Goal: Information Seeking & Learning: Learn about a topic

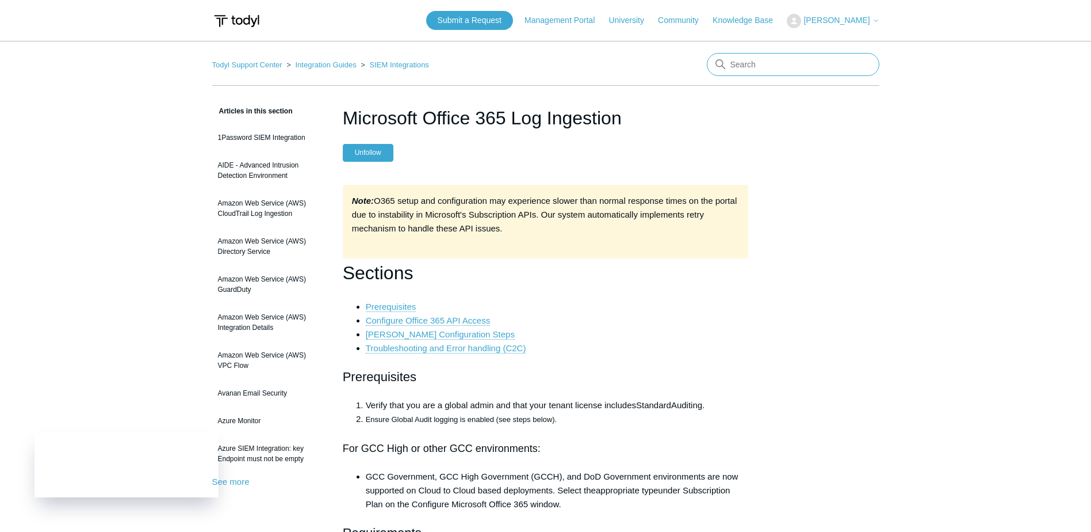
click at [746, 64] on input "Search" at bounding box center [793, 64] width 173 height 23
type input "soar"
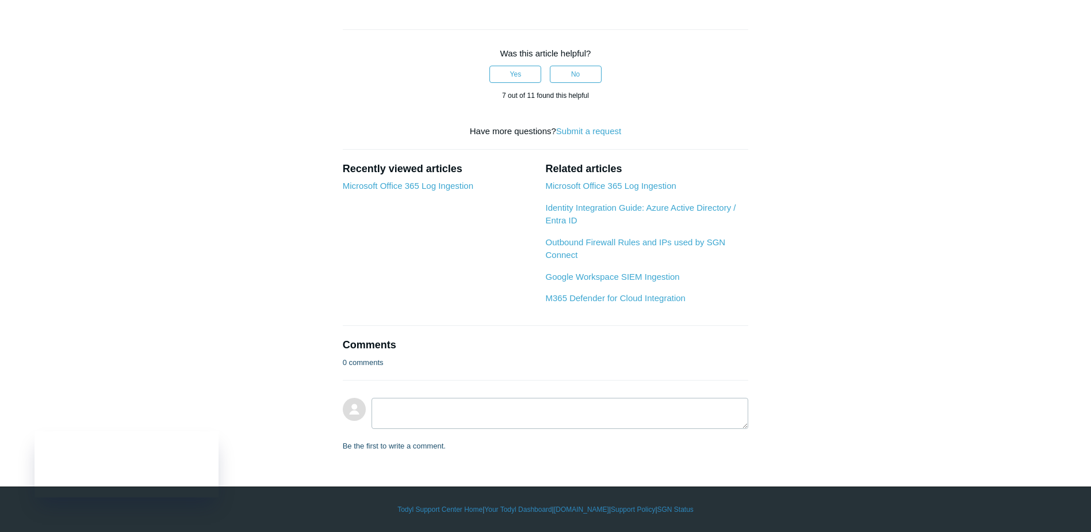
scroll to position [2071, 0]
